Goal: Task Accomplishment & Management: Use online tool/utility

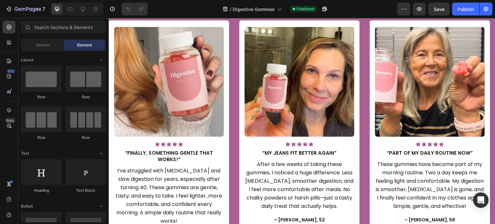
scroll to position [1000, 0]
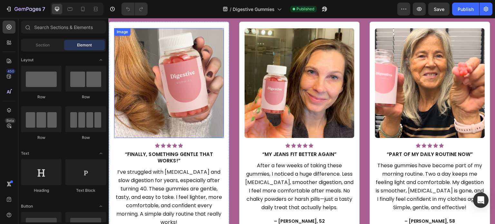
click at [172, 76] on img at bounding box center [169, 83] width 110 height 110
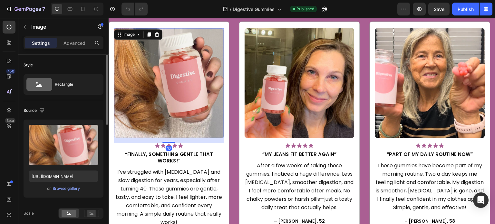
click at [66, 192] on div "Upload Image https://cdn.shopify.com/s/files/1/0608/3267/7947/files/gempages_56…" at bounding box center [64, 159] width 80 height 78
click at [65, 188] on div "Browse gallery" at bounding box center [66, 189] width 27 height 6
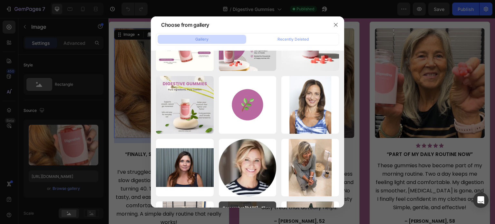
scroll to position [539, 0]
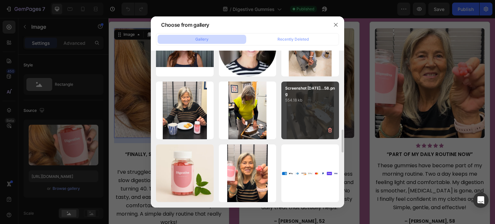
click at [315, 120] on div "Screenshot 2025-09-26...58.png 554.18 kb" at bounding box center [311, 111] width 58 height 58
type input "https://cdn.shopify.com/s/files/1/0608/3267/7947/files/gempages_563060957085959…"
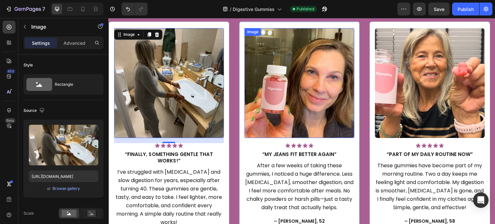
click at [304, 84] on img at bounding box center [300, 83] width 110 height 110
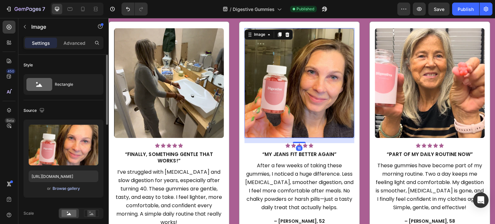
click at [68, 190] on div "Browse gallery" at bounding box center [66, 189] width 27 height 6
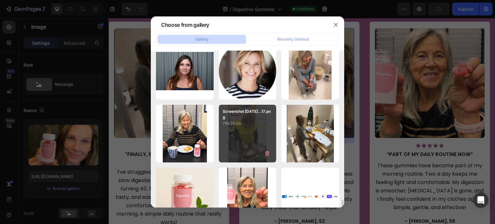
scroll to position [581, 0]
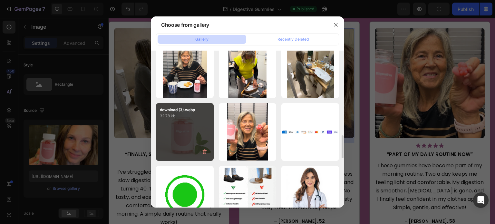
click at [175, 142] on div "download (3).webp 32.78 kb" at bounding box center [185, 132] width 58 height 58
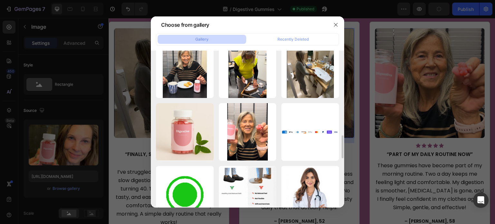
type input "https://cdn.shopify.com/s/files/1/0608/3267/7947/files/gempages_563060957085959…"
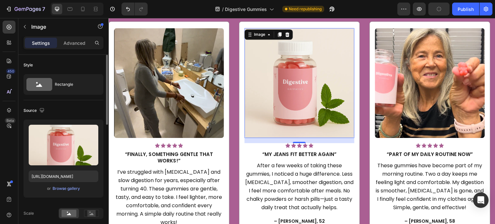
click at [92, 113] on div "Source" at bounding box center [64, 110] width 80 height 10
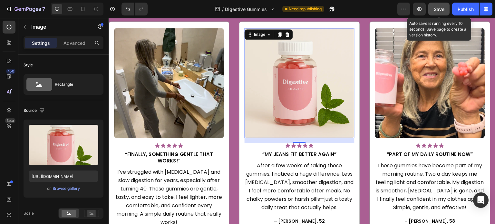
drag, startPoint x: 442, startPoint y: 10, endPoint x: 263, endPoint y: 27, distance: 180.1
click at [442, 10] on span "Save" at bounding box center [439, 8] width 11 height 5
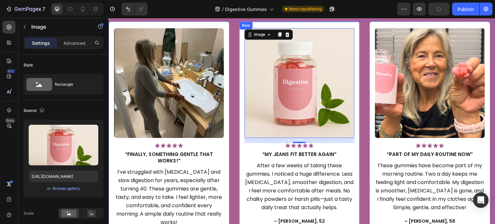
scroll to position [935, 0]
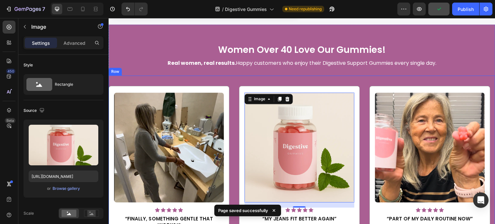
click at [232, 84] on div "Image Icon Icon Icon Icon Icon Icon List Hoz “Finally, something gentle that wo…" at bounding box center [302, 192] width 387 height 235
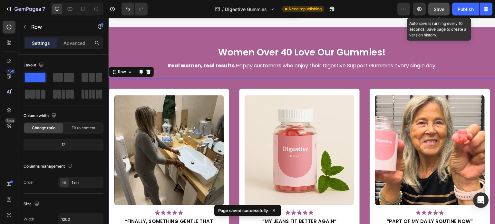
click at [437, 12] on div "Save" at bounding box center [439, 9] width 11 height 7
click at [442, 5] on button "Save" at bounding box center [439, 9] width 21 height 13
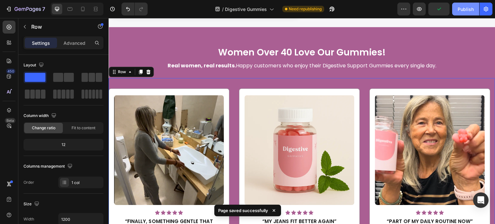
click at [467, 9] on div "Publish" at bounding box center [466, 9] width 16 height 7
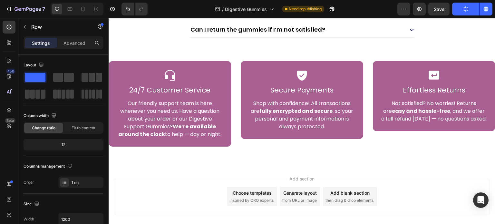
scroll to position [3015, 0]
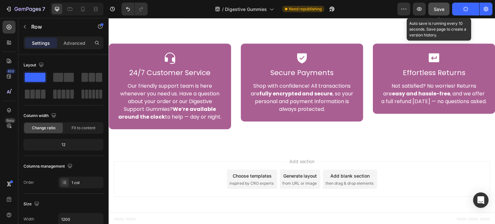
drag, startPoint x: 435, startPoint y: 6, endPoint x: 427, endPoint y: 18, distance: 14.2
click at [435, 6] on span "Save" at bounding box center [439, 8] width 11 height 5
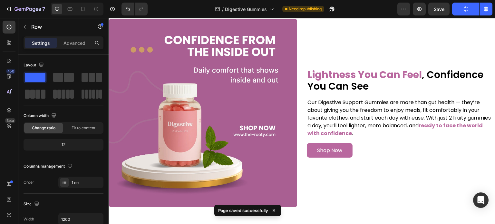
scroll to position [2305, 0]
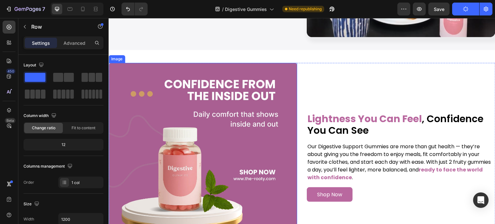
click at [247, 138] on img at bounding box center [203, 157] width 189 height 189
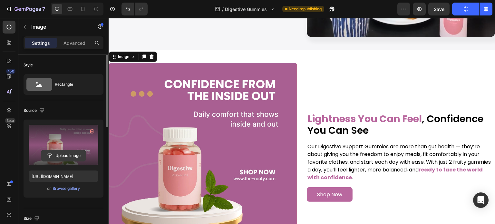
click at [75, 158] on input "file" at bounding box center [63, 155] width 45 height 11
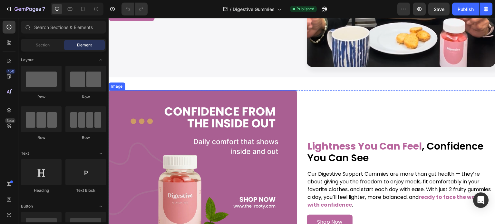
scroll to position [2322, 0]
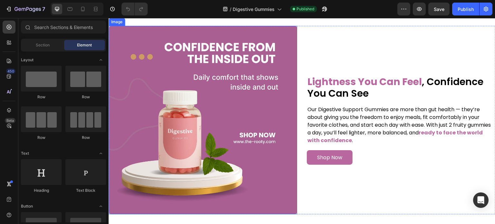
click at [209, 119] on img at bounding box center [203, 120] width 189 height 189
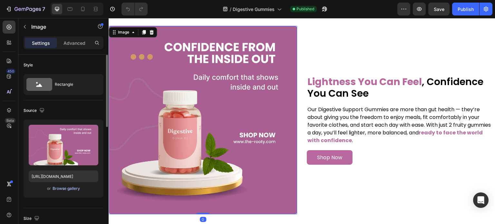
click at [68, 186] on div "Browse gallery" at bounding box center [66, 189] width 27 height 6
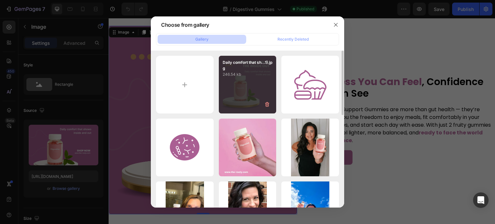
click at [268, 60] on p "Daily comfort that sh...1).jpg" at bounding box center [248, 66] width 50 height 12
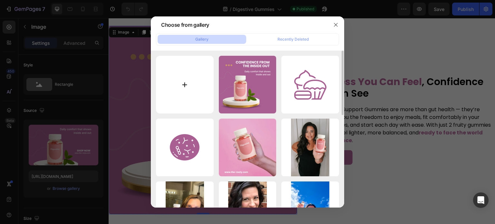
type input "[URL][DOMAIN_NAME]"
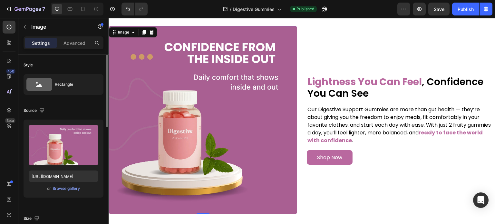
click at [86, 116] on div "Source Upload Image [URL][DOMAIN_NAME] or Browse gallery" at bounding box center [64, 154] width 80 height 108
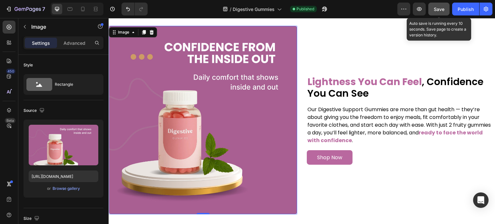
click at [441, 7] on span "Save" at bounding box center [439, 8] width 11 height 5
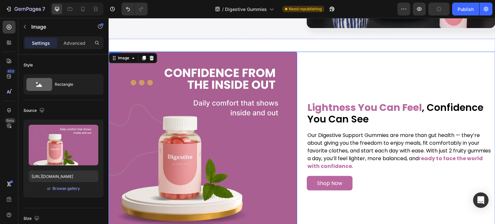
scroll to position [2258, 0]
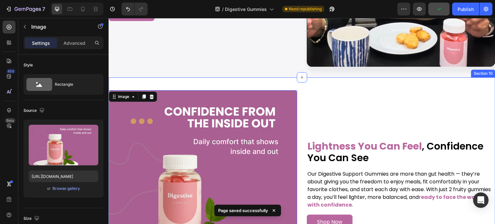
click at [303, 85] on div "Image 0 Lightness You Can Feel , Confidence You Can See Heading Our Digestive S…" at bounding box center [302, 184] width 387 height 214
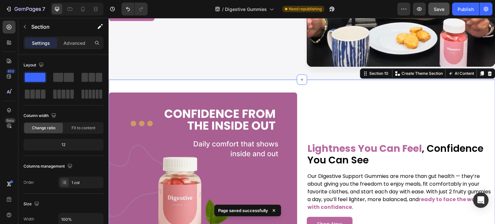
click at [69, 16] on div "7 Version history / Digestive Gummies Need republishing Preview Save Publish" at bounding box center [247, 9] width 495 height 18
click at [69, 15] on div at bounding box center [77, 9] width 53 height 13
click at [69, 9] on icon at bounding box center [70, 9] width 6 height 6
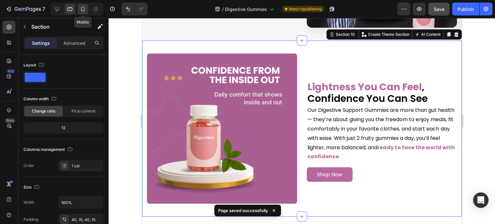
click at [83, 10] on icon at bounding box center [83, 9] width 6 height 6
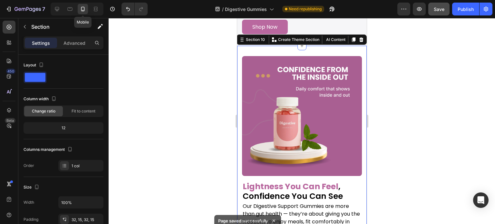
scroll to position [2345, 0]
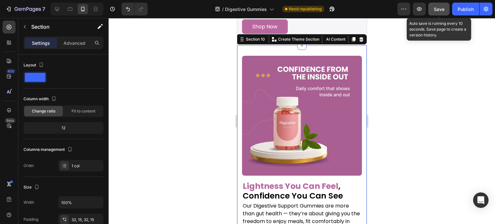
click at [445, 6] on button "Save" at bounding box center [439, 9] width 21 height 13
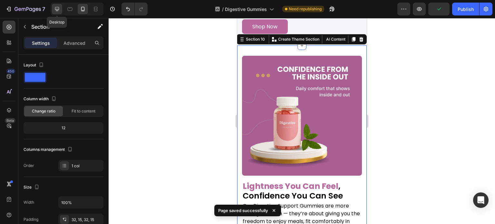
click at [53, 9] on div at bounding box center [57, 9] width 10 height 10
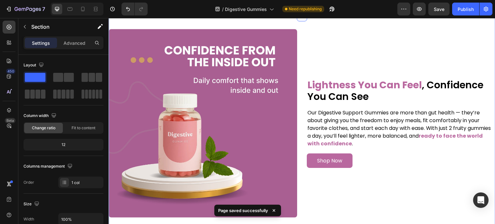
scroll to position [2251, 0]
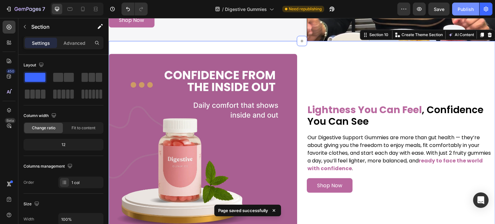
drag, startPoint x: 460, startPoint y: 7, endPoint x: 250, endPoint y: 40, distance: 213.2
click at [460, 7] on div "Publish" at bounding box center [466, 9] width 16 height 7
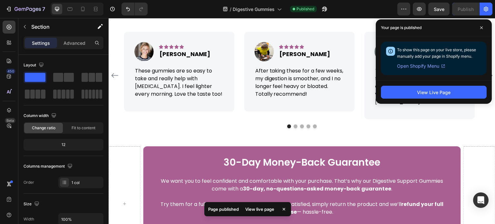
scroll to position [2401, 0]
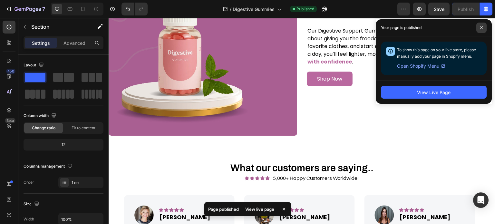
click at [479, 29] on span at bounding box center [482, 28] width 10 height 10
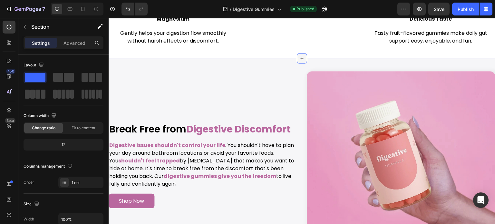
scroll to position [1466, 0]
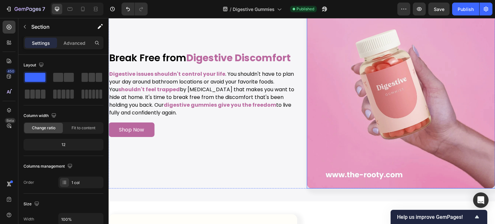
click at [370, 93] on img at bounding box center [401, 94] width 189 height 189
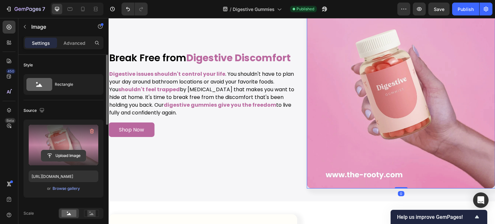
click at [76, 155] on input "file" at bounding box center [63, 155] width 45 height 11
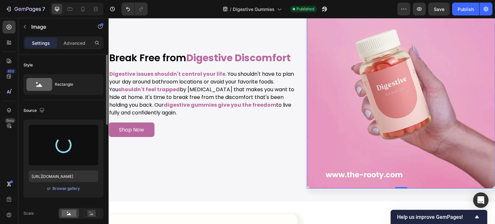
type input "[URL][DOMAIN_NAME]"
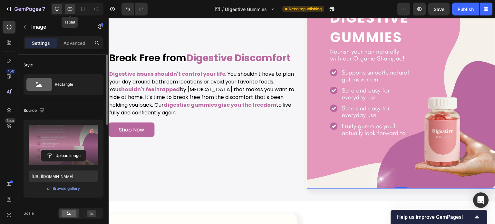
click at [71, 10] on icon at bounding box center [70, 9] width 6 height 6
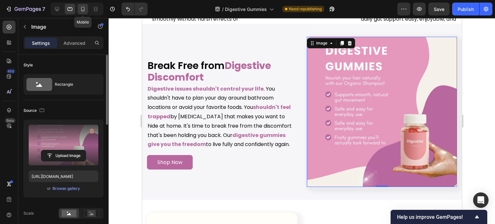
scroll to position [1425, 0]
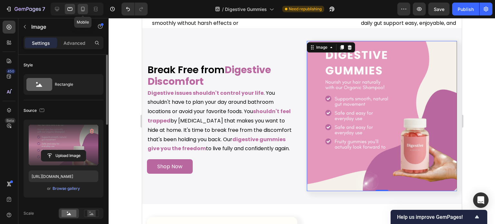
click at [84, 7] on icon at bounding box center [83, 9] width 6 height 6
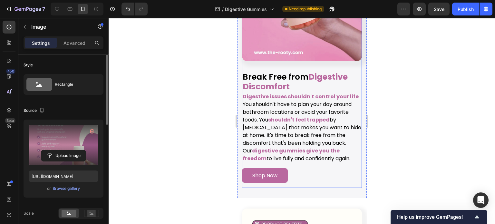
scroll to position [1573, 0]
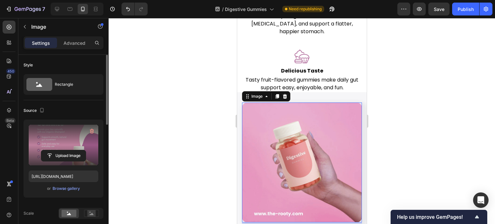
click at [274, 142] on img at bounding box center [302, 163] width 120 height 120
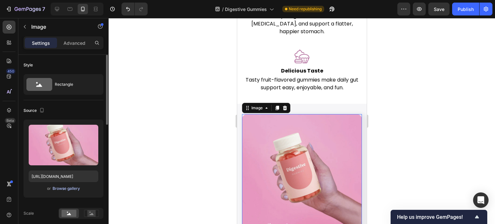
click at [69, 187] on div "Browse gallery" at bounding box center [66, 189] width 27 height 6
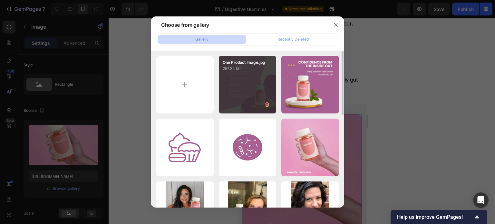
click at [243, 89] on div "One Product Image.jpg 257.34 kb" at bounding box center [248, 85] width 58 height 58
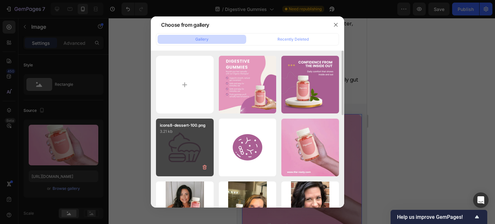
type input "[URL][DOMAIN_NAME]"
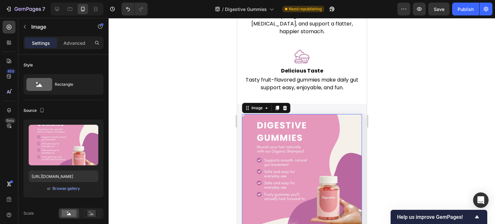
click at [411, 90] on div at bounding box center [302, 121] width 387 height 206
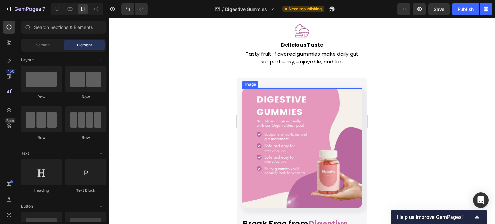
scroll to position [1637, 0]
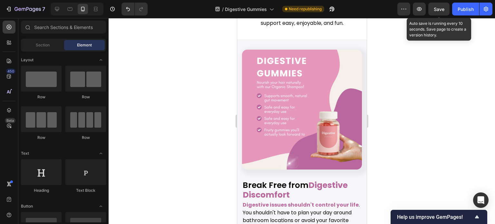
click at [438, 7] on span "Save" at bounding box center [439, 8] width 11 height 5
click at [441, 6] on span "Save" at bounding box center [439, 8] width 11 height 5
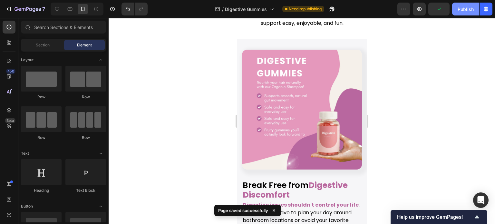
click at [458, 8] on button "Publish" at bounding box center [465, 9] width 27 height 13
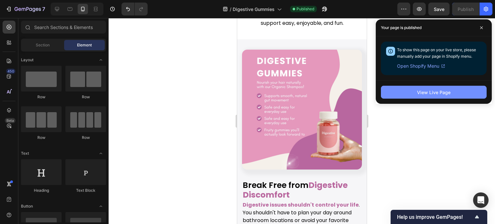
click at [421, 90] on div "View Live Page" at bounding box center [434, 92] width 34 height 7
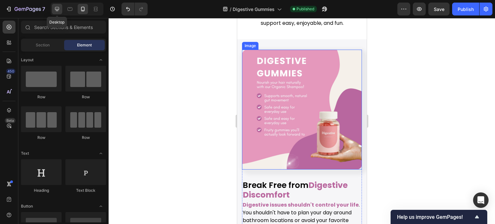
click at [60, 4] on div at bounding box center [57, 9] width 10 height 10
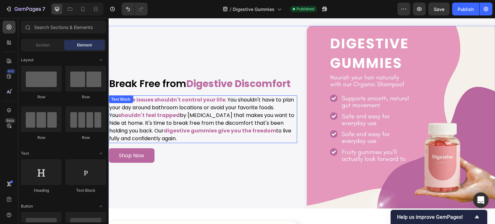
scroll to position [1447, 0]
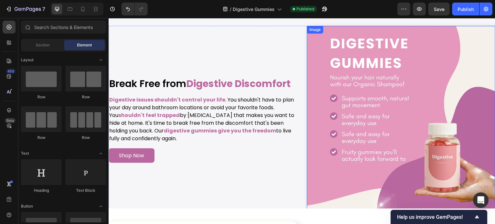
click at [379, 91] on img at bounding box center [401, 120] width 189 height 189
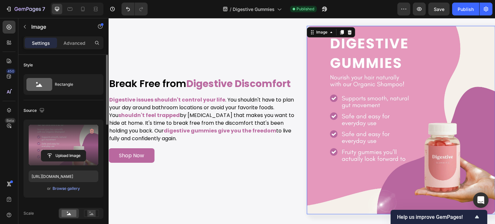
click at [62, 145] on label at bounding box center [64, 145] width 70 height 41
click at [62, 150] on input "file" at bounding box center [63, 155] width 45 height 11
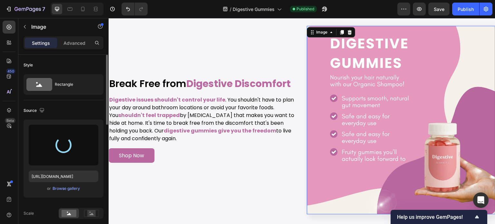
type input "[URL][DOMAIN_NAME]"
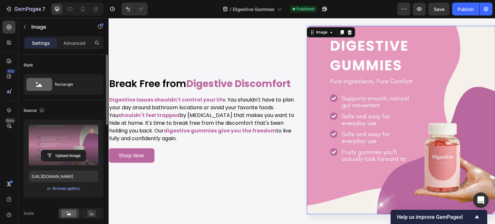
click at [79, 107] on div "Source" at bounding box center [64, 110] width 80 height 10
click at [68, 11] on icon at bounding box center [70, 9] width 6 height 6
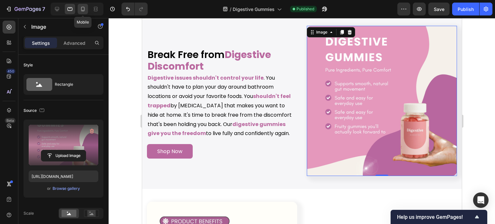
click at [84, 8] on icon at bounding box center [83, 9] width 6 height 6
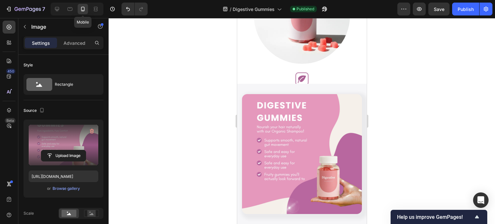
scroll to position [1354, 0]
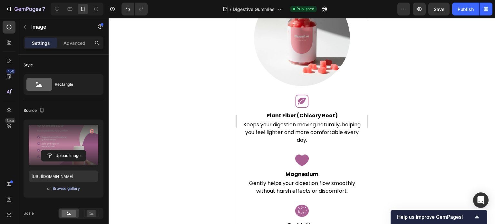
click at [72, 191] on div "Browse gallery" at bounding box center [66, 189] width 27 height 6
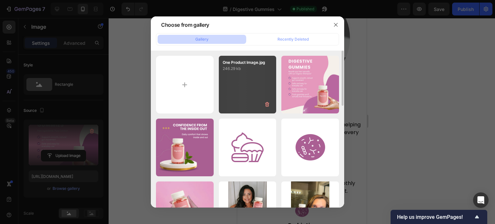
click at [250, 79] on div "One Product Image.jpg 246.29 kb" at bounding box center [248, 85] width 58 height 58
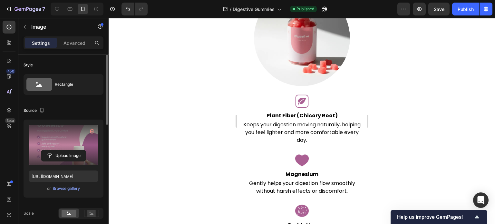
click at [88, 114] on div "Source" at bounding box center [64, 110] width 80 height 10
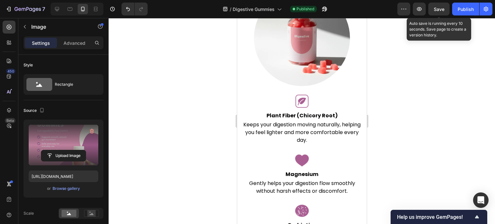
drag, startPoint x: 442, startPoint y: 10, endPoint x: 94, endPoint y: 37, distance: 349.1
click at [442, 10] on span "Save" at bounding box center [439, 8] width 11 height 5
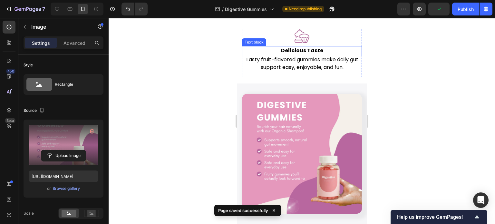
scroll to position [1612, 0]
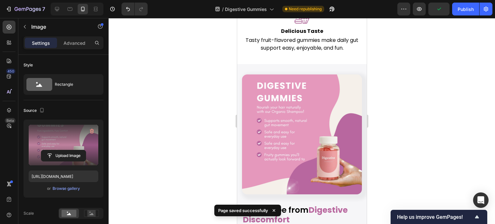
click at [313, 95] on img at bounding box center [302, 135] width 120 height 120
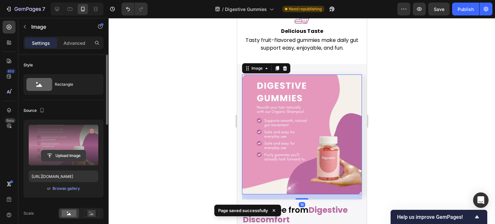
click at [80, 158] on input "file" at bounding box center [63, 155] width 45 height 11
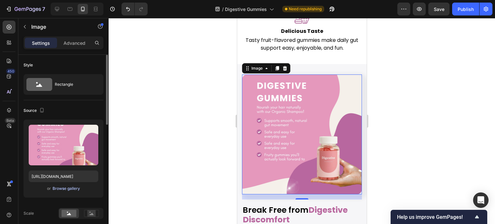
click at [74, 189] on div "Browse gallery" at bounding box center [66, 189] width 27 height 6
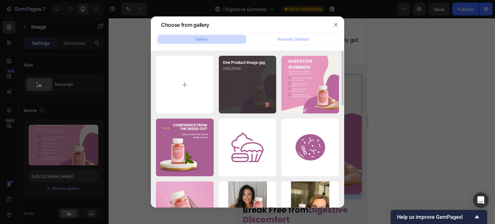
click at [232, 91] on div "One Product Image.jpg 246.29 kb" at bounding box center [248, 85] width 58 height 58
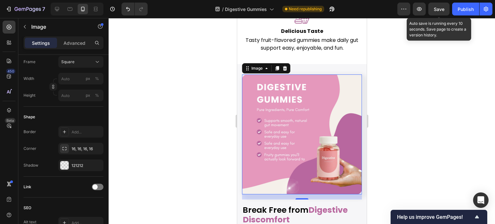
drag, startPoint x: 444, startPoint y: 9, endPoint x: 111, endPoint y: 50, distance: 335.6
click at [444, 9] on span "Save" at bounding box center [439, 8] width 11 height 5
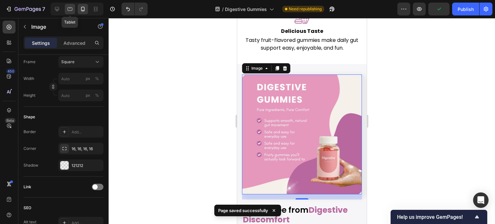
click at [74, 6] on div at bounding box center [70, 9] width 10 height 10
type input "[URL][DOMAIN_NAME]"
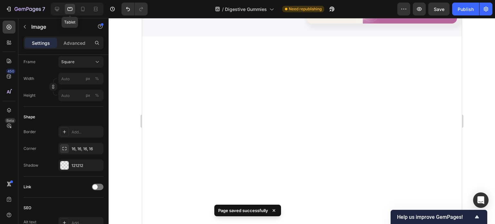
scroll to position [1652, 0]
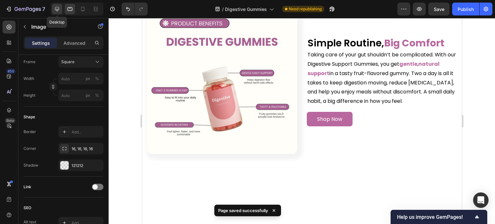
click at [60, 8] on icon at bounding box center [57, 9] width 6 height 6
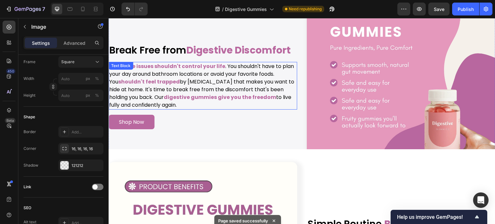
scroll to position [1458, 0]
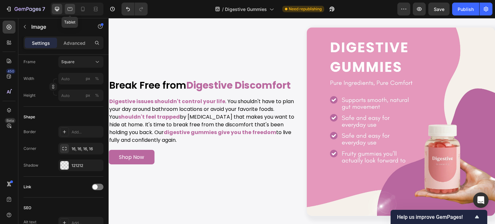
click at [70, 9] on icon at bounding box center [70, 9] width 6 height 6
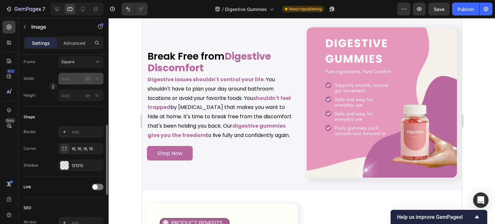
scroll to position [1436, 0]
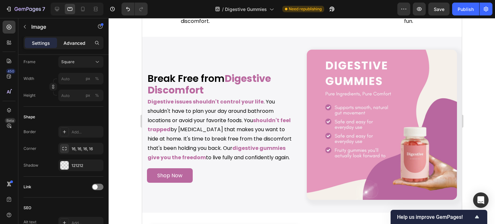
click at [70, 41] on p "Advanced" at bounding box center [75, 43] width 22 height 7
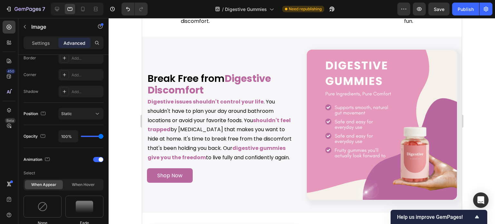
scroll to position [0, 0]
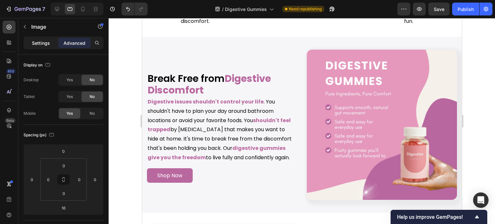
click at [39, 46] on p "Settings" at bounding box center [41, 43] width 18 height 7
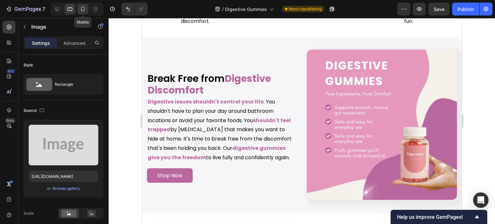
click at [80, 12] on icon at bounding box center [83, 9] width 6 height 6
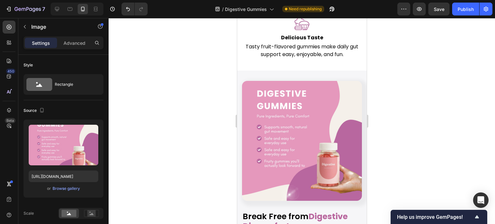
scroll to position [1623, 0]
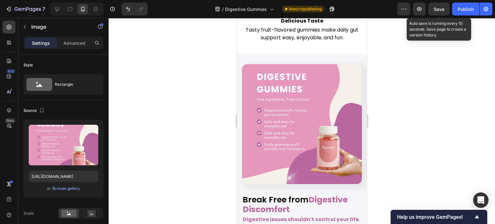
click at [442, 9] on span "Save" at bounding box center [439, 8] width 11 height 5
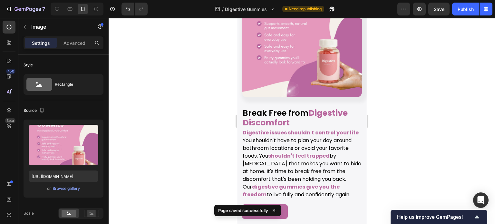
scroll to position [1655, 0]
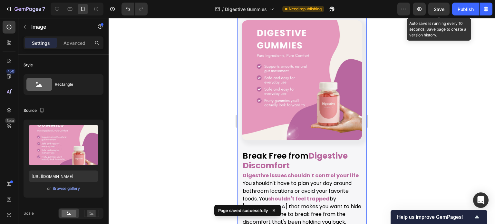
click at [438, 8] on span "Save" at bounding box center [439, 8] width 11 height 5
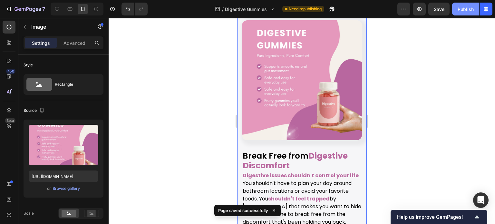
click at [466, 10] on div "Publish" at bounding box center [466, 9] width 16 height 7
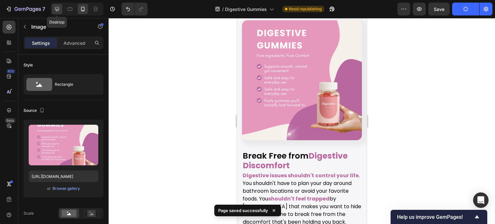
click at [59, 9] on icon at bounding box center [57, 9] width 4 height 4
type input "[URL][DOMAIN_NAME]"
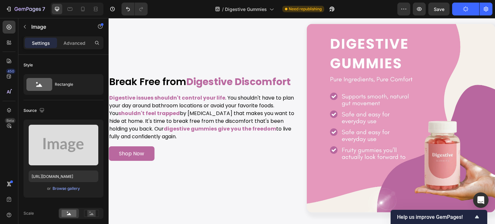
scroll to position [1632, 0]
